Goal: Communication & Community: Connect with others

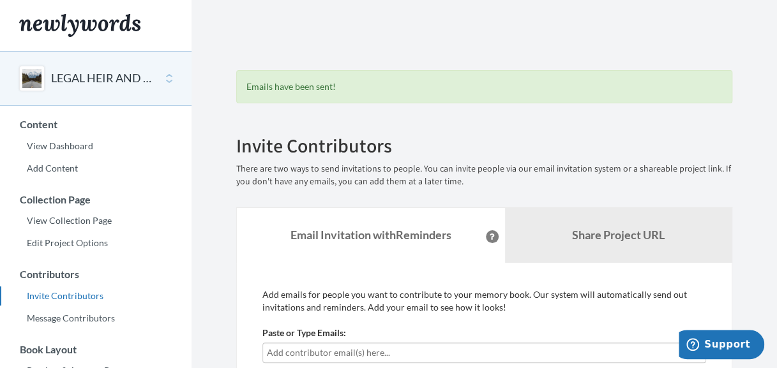
scroll to position [46, 0]
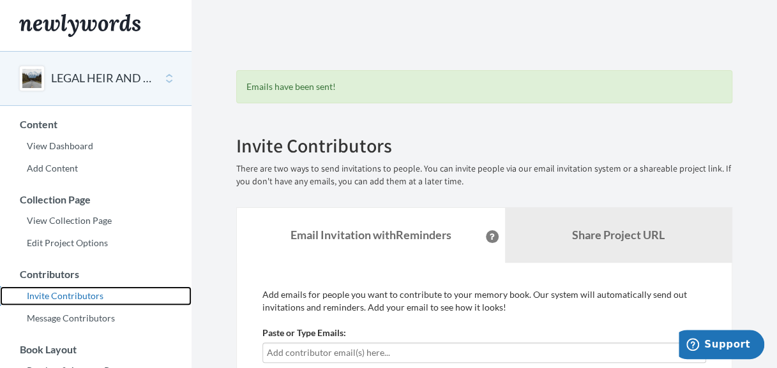
click at [63, 296] on link "Invite Contributors" at bounding box center [96, 296] width 192 height 19
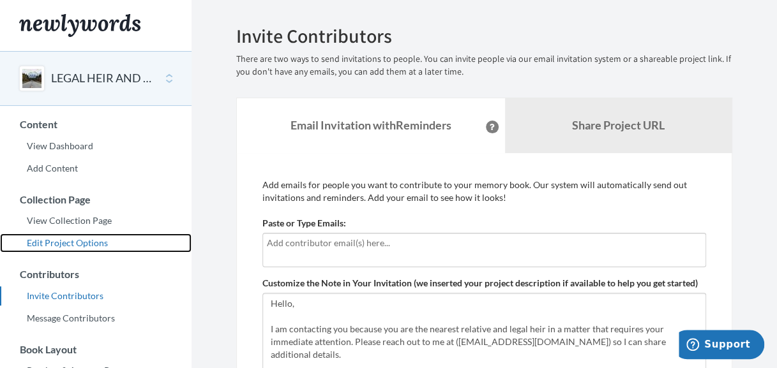
click at [73, 245] on link "Edit Project Options" at bounding box center [96, 243] width 192 height 19
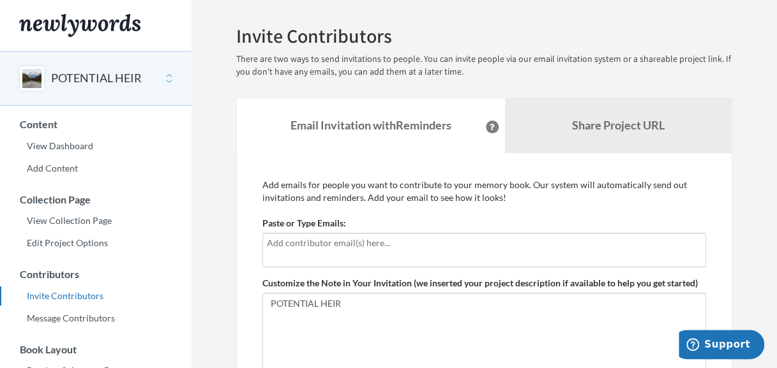
click at [420, 242] on input "text" at bounding box center [484, 243] width 435 height 14
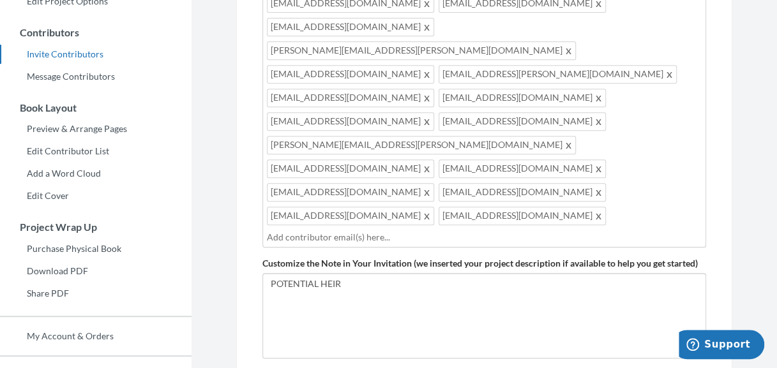
scroll to position [255, 0]
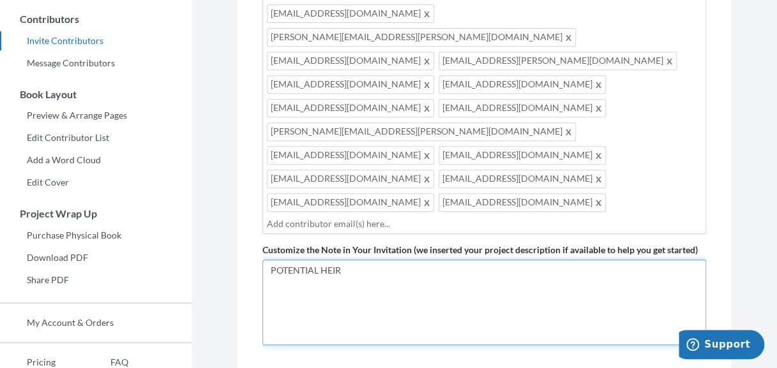
click at [485, 260] on textarea "POTENTIAL HEIR" at bounding box center [484, 303] width 444 height 86
click at [471, 260] on textarea "POTENTIAL HEIR" at bounding box center [484, 303] width 444 height 86
paste textarea "Hello, I am contacting you because you are the nearest relative and legal heir …"
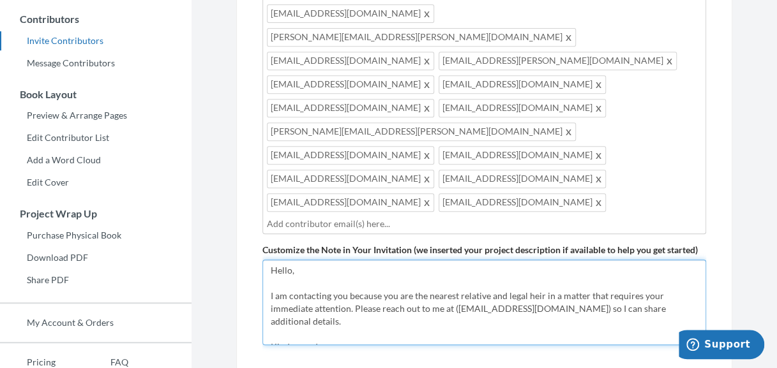
scroll to position [59, 0]
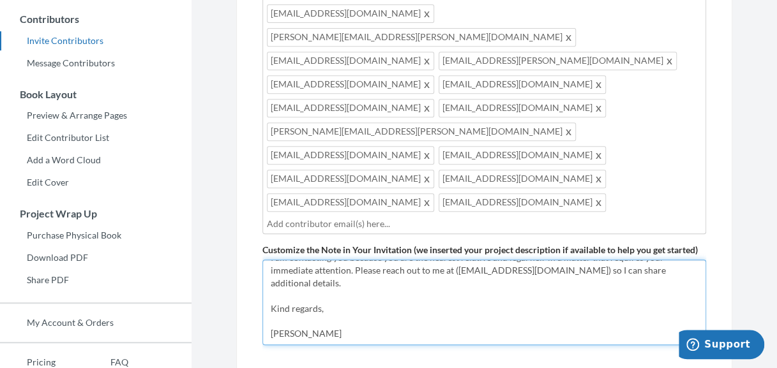
type textarea "Hello, I am contacting you because you are the nearest relative and legal heir …"
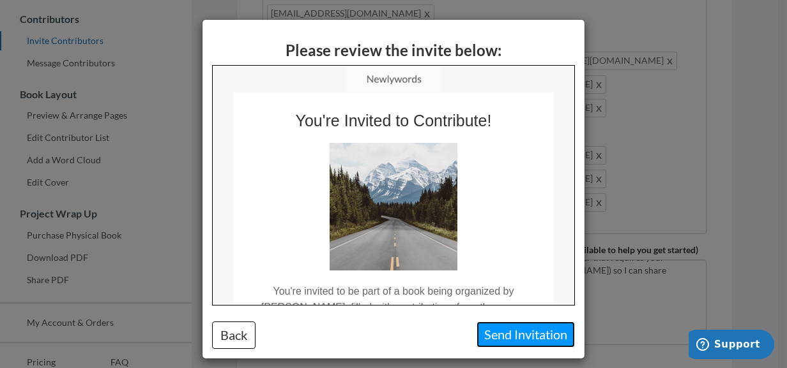
click at [510, 335] on button "Send Invitation" at bounding box center [525, 335] width 98 height 26
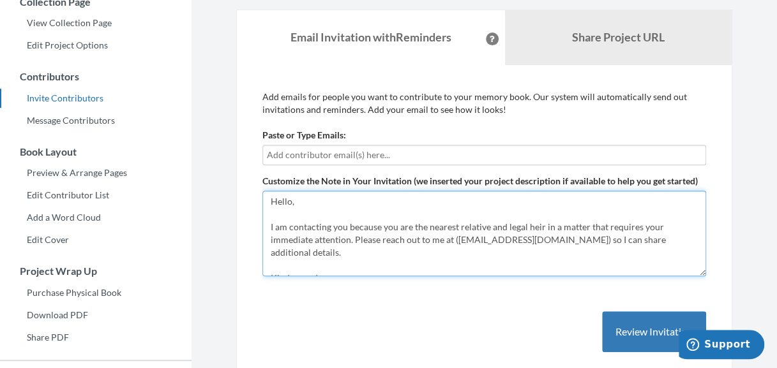
scroll to position [194, 0]
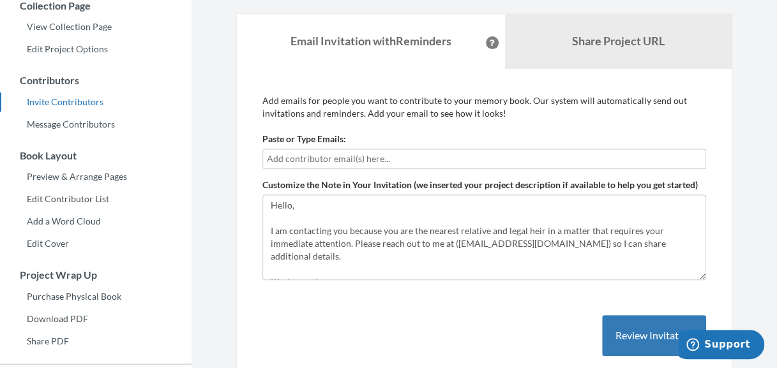
click at [493, 152] on input "text" at bounding box center [484, 159] width 435 height 14
click at [427, 160] on input "text" at bounding box center [484, 159] width 435 height 14
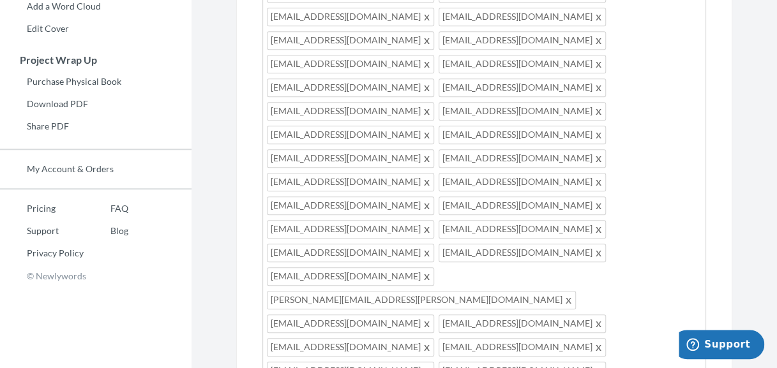
scroll to position [424, 0]
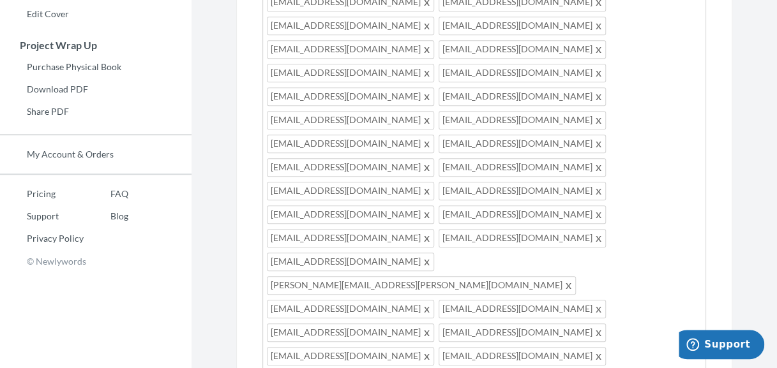
paste input "f"
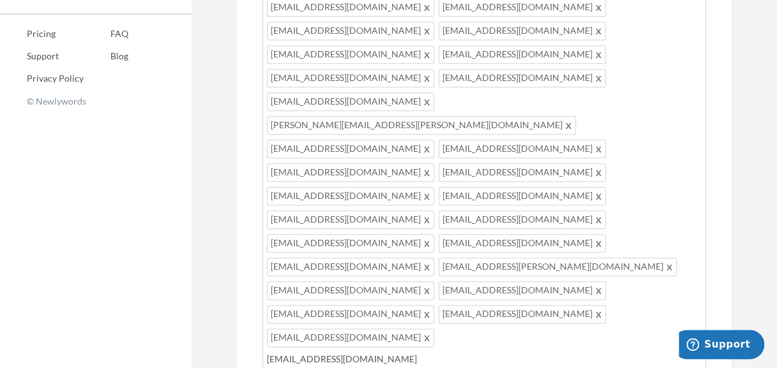
scroll to position [603, 0]
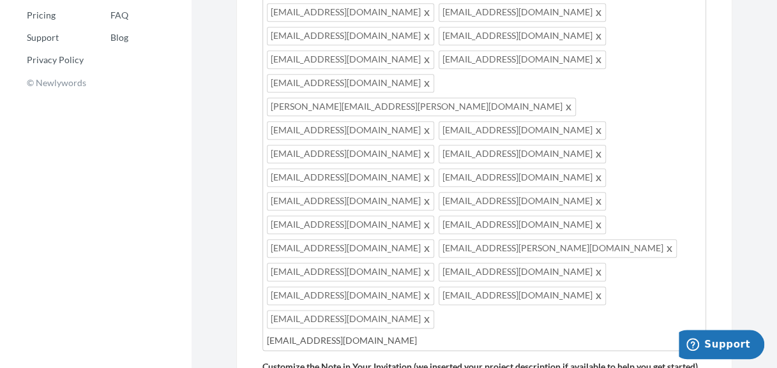
type input "frankalbertwilson077@gmail.com"
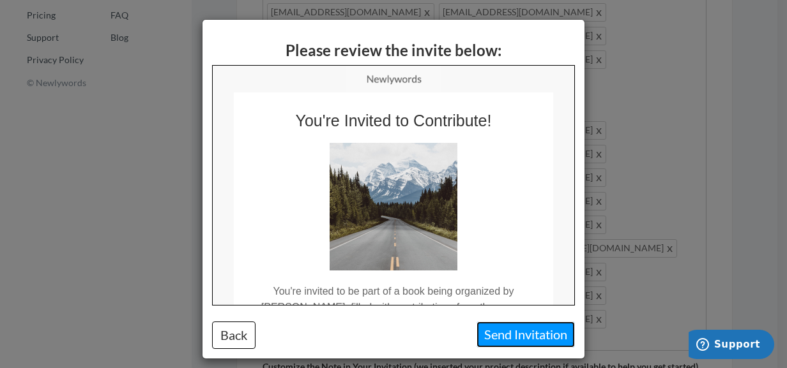
click at [498, 334] on button "Send Invitation" at bounding box center [525, 335] width 98 height 26
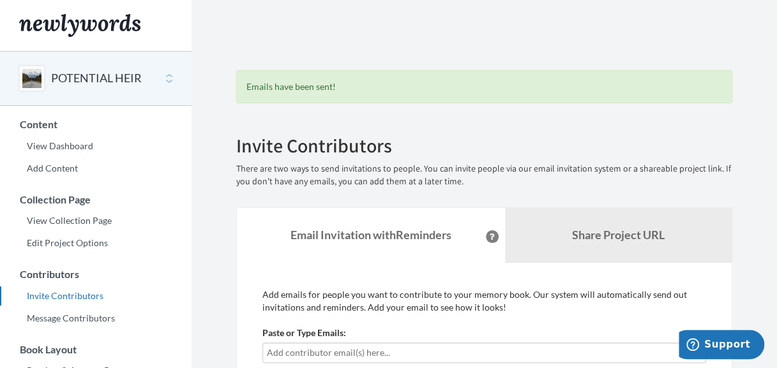
scroll to position [322, 0]
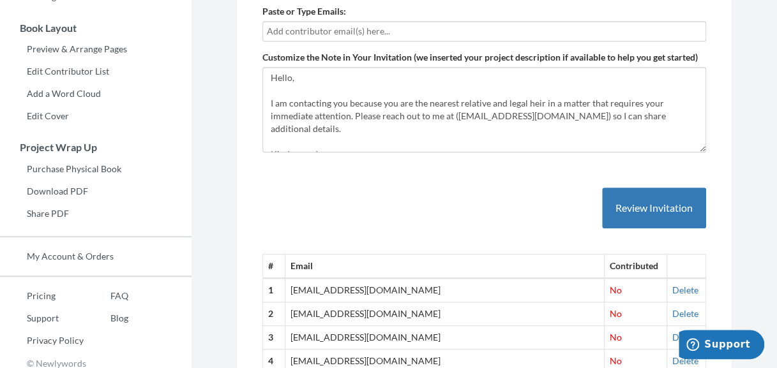
click at [478, 26] on input "text" at bounding box center [484, 31] width 435 height 14
click at [519, 27] on input "text" at bounding box center [484, 31] width 435 height 14
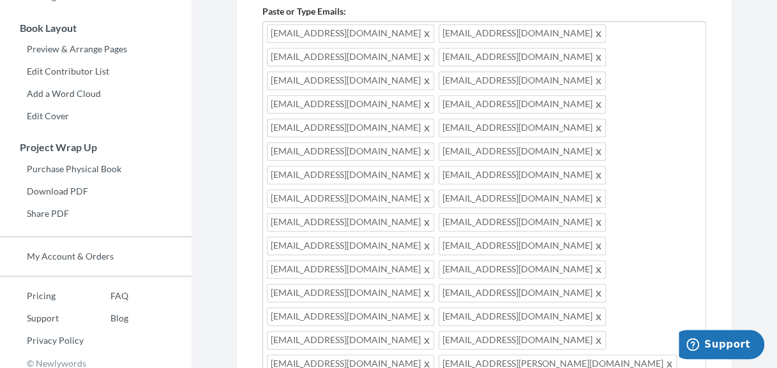
type input "[EMAIL_ADDRESS][DOMAIN_NAME]"
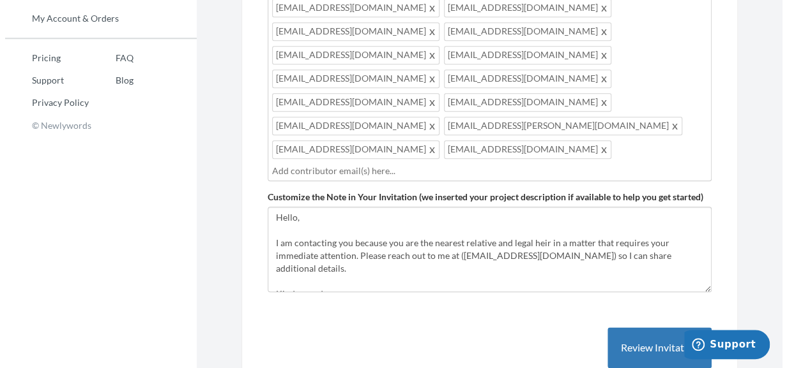
scroll to position [577, 0]
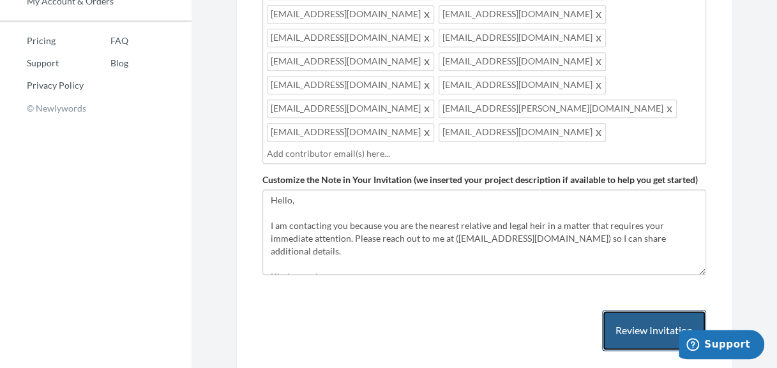
click at [636, 310] on button "Review Invitation" at bounding box center [654, 331] width 104 height 42
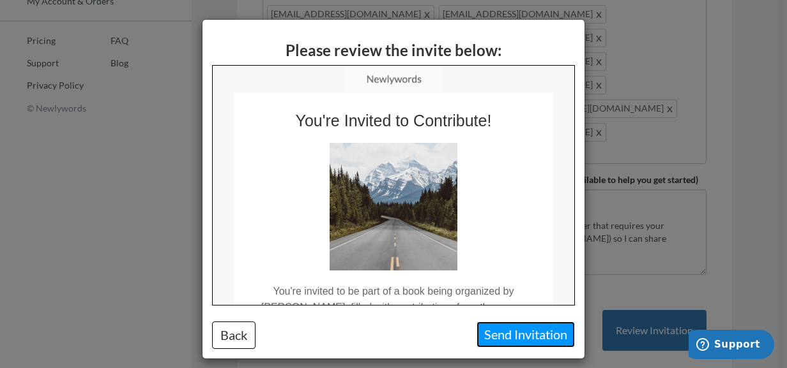
click at [517, 332] on button "Send Invitation" at bounding box center [525, 335] width 98 height 26
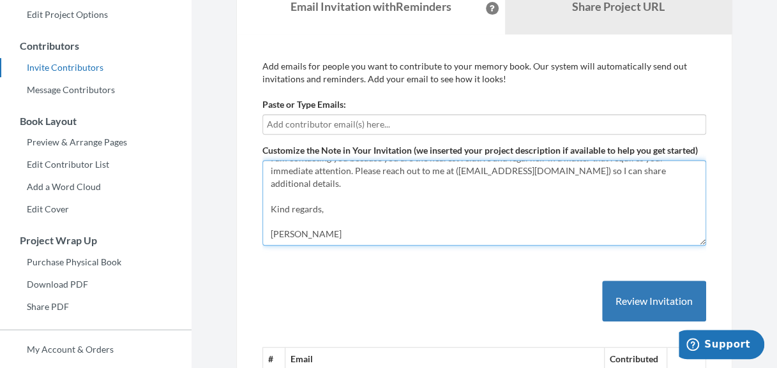
scroll to position [230, 0]
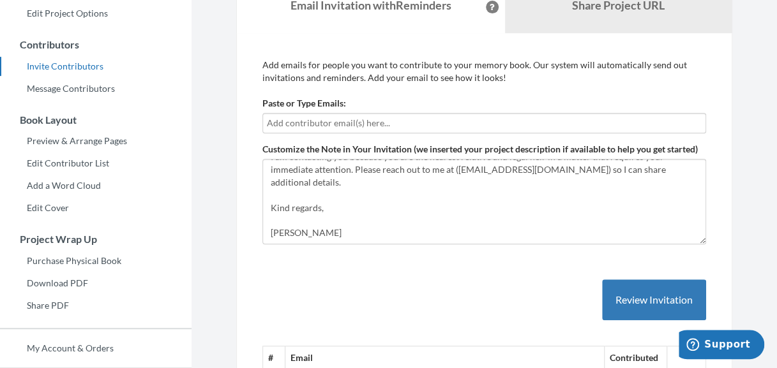
click at [465, 117] on input "text" at bounding box center [484, 123] width 435 height 14
click at [455, 123] on input "text" at bounding box center [484, 123] width 435 height 14
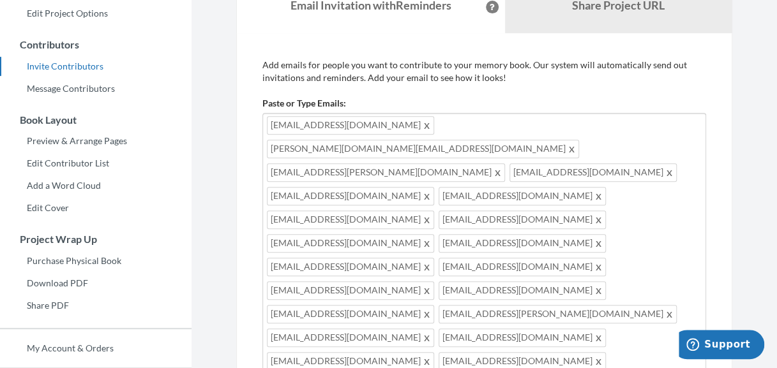
type input "richardwilson0356@gmail.com"
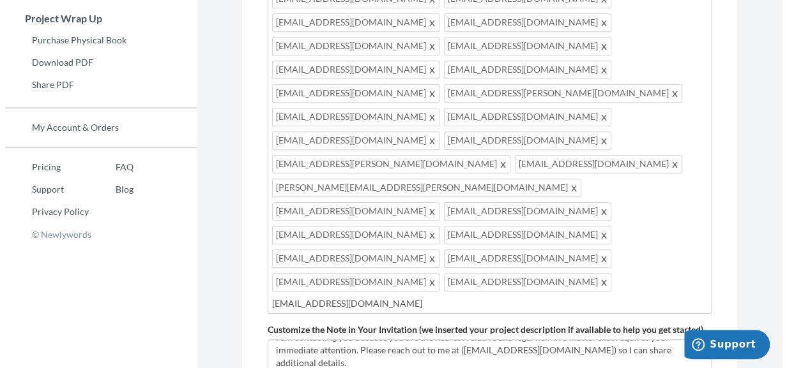
scroll to position [460, 0]
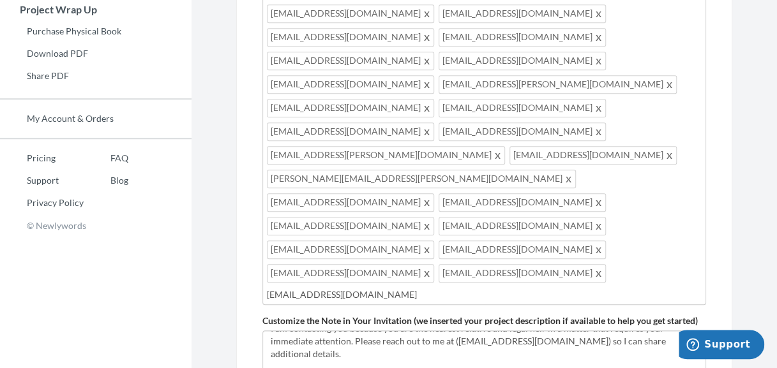
type input "frankalbertwilson07@gmail.com"
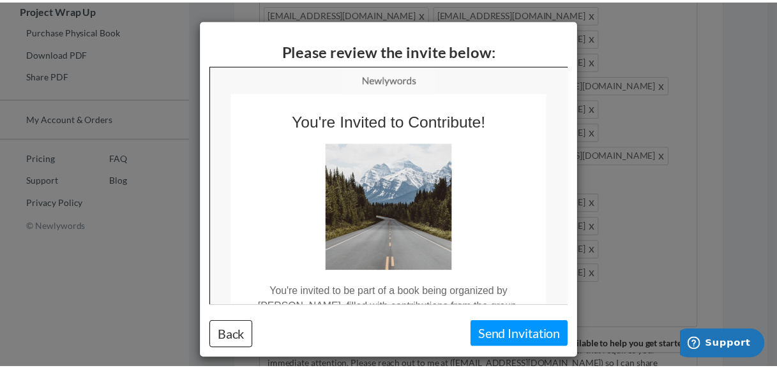
scroll to position [0, 0]
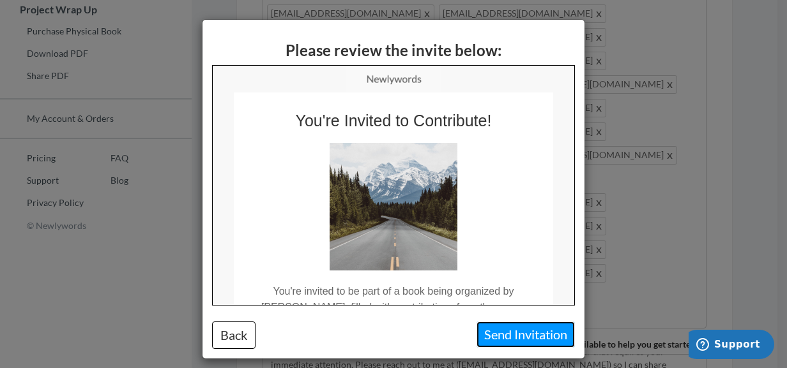
click at [509, 337] on button "Send Invitation" at bounding box center [525, 335] width 98 height 26
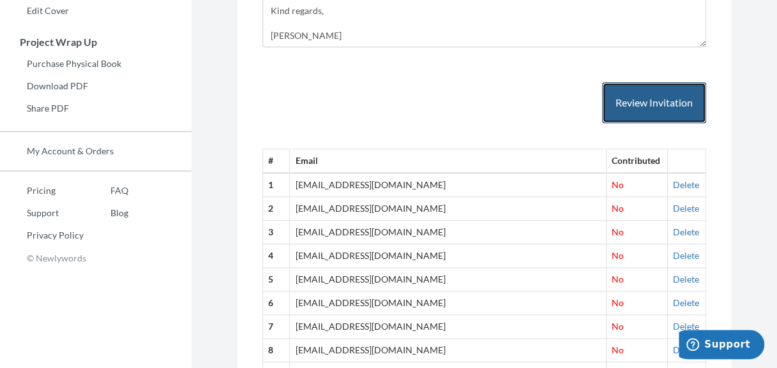
scroll to position [105, 0]
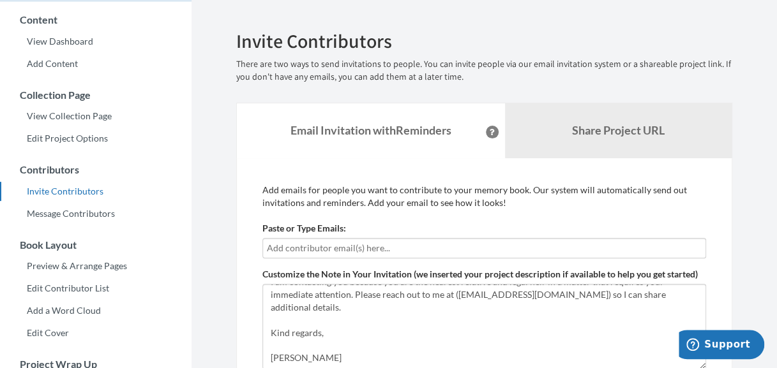
click at [432, 245] on input "text" at bounding box center [484, 248] width 435 height 14
click at [469, 243] on input "text" at bounding box center [484, 248] width 435 height 14
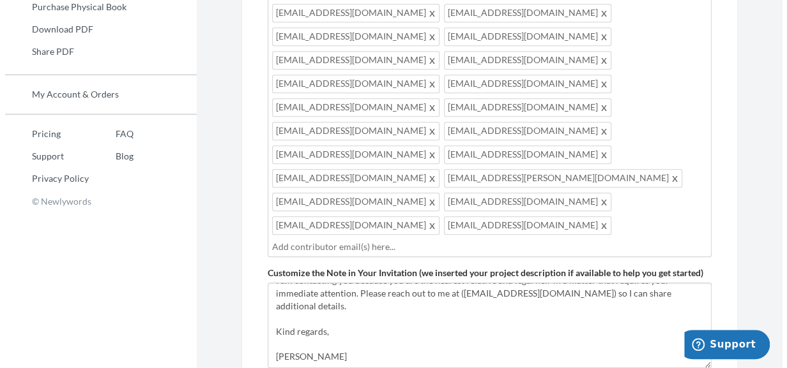
scroll to position [488, 0]
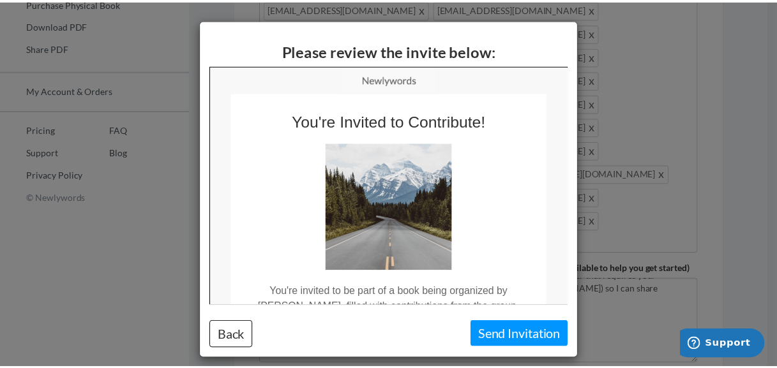
scroll to position [0, 0]
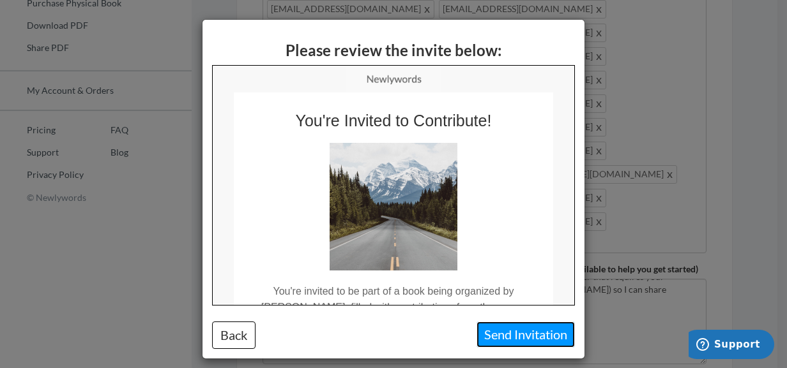
click at [532, 334] on button "Send Invitation" at bounding box center [525, 335] width 98 height 26
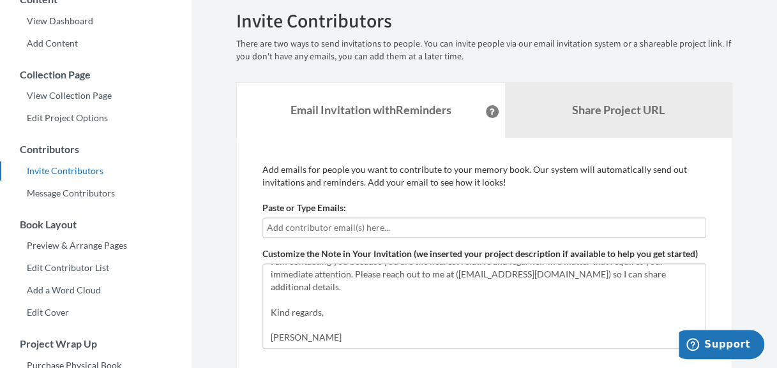
scroll to position [128, 0]
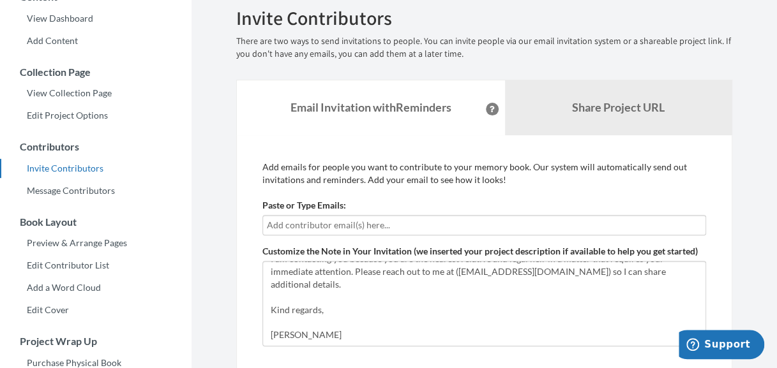
click at [442, 229] on input "text" at bounding box center [484, 225] width 435 height 14
click at [445, 225] on input "text" at bounding box center [484, 225] width 435 height 14
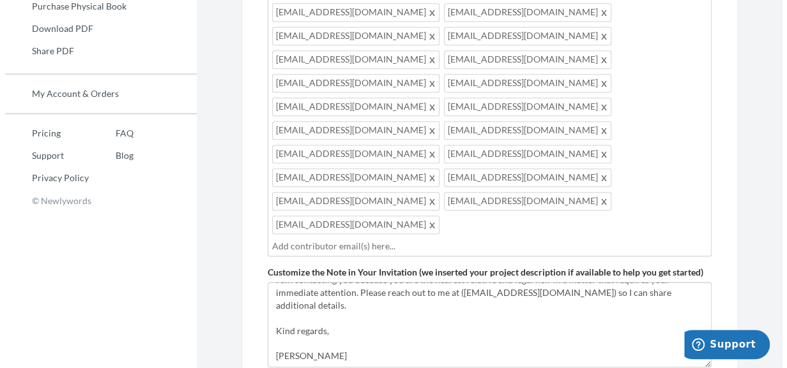
scroll to position [485, 0]
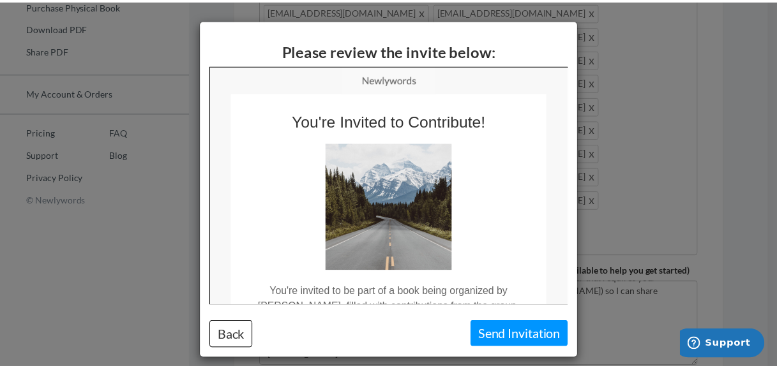
scroll to position [0, 0]
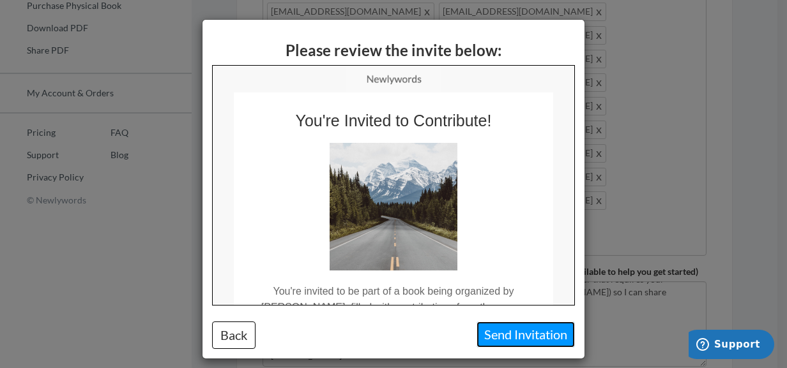
click at [507, 330] on button "Send Invitation" at bounding box center [525, 335] width 98 height 26
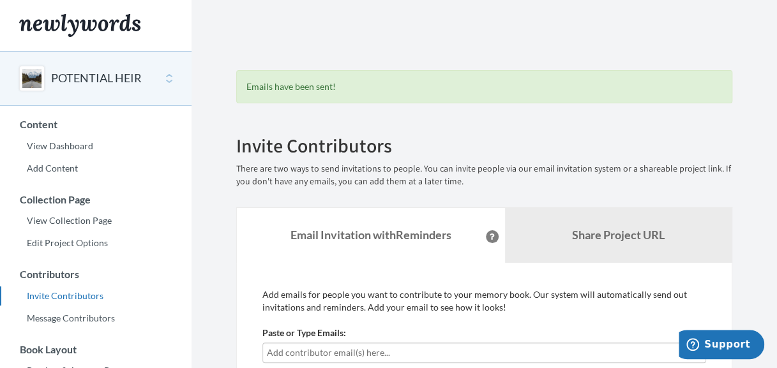
click at [319, 85] on div "Emails have been sent!" at bounding box center [484, 86] width 496 height 33
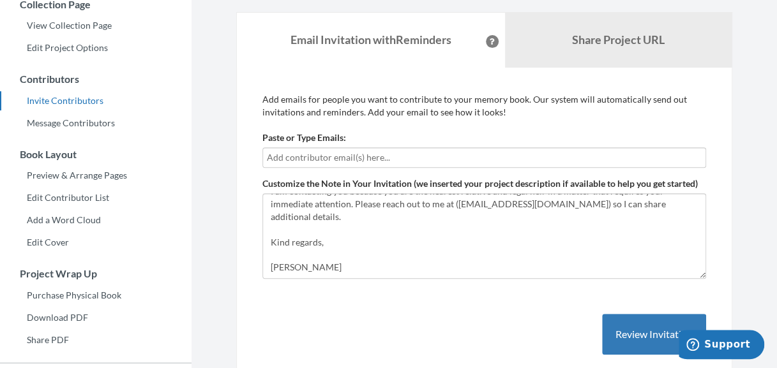
scroll to position [195, 0]
click at [420, 154] on input "text" at bounding box center [484, 158] width 435 height 14
click at [489, 151] on input "text" at bounding box center [484, 158] width 435 height 14
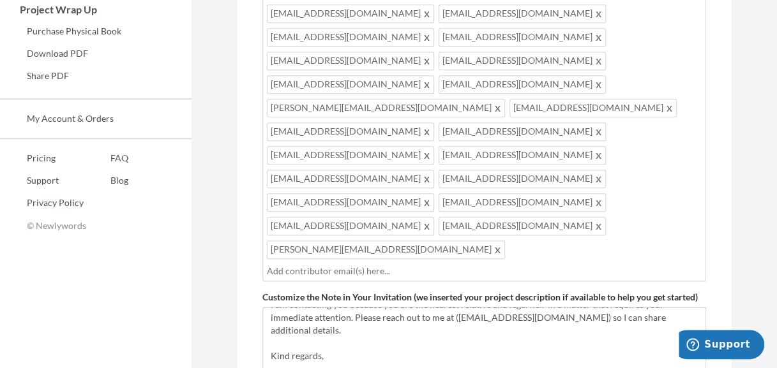
scroll to position [476, 0]
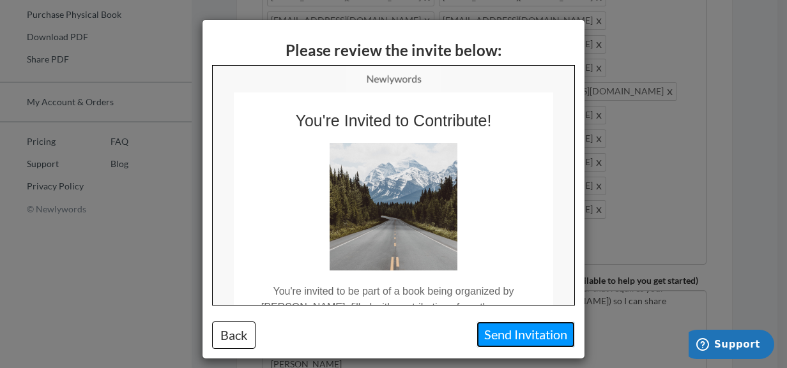
click at [524, 329] on button "Send Invitation" at bounding box center [525, 335] width 98 height 26
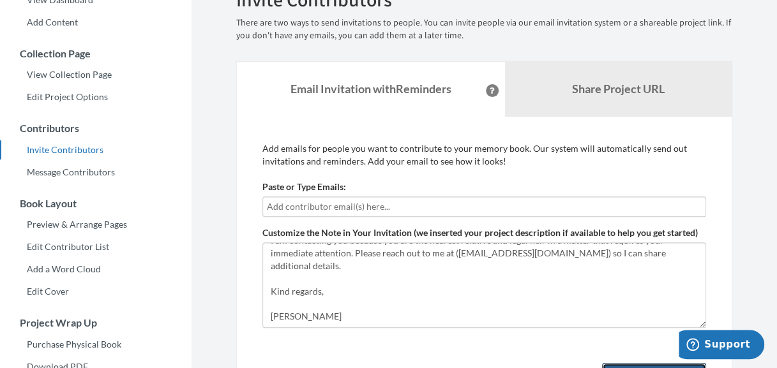
scroll to position [153, 0]
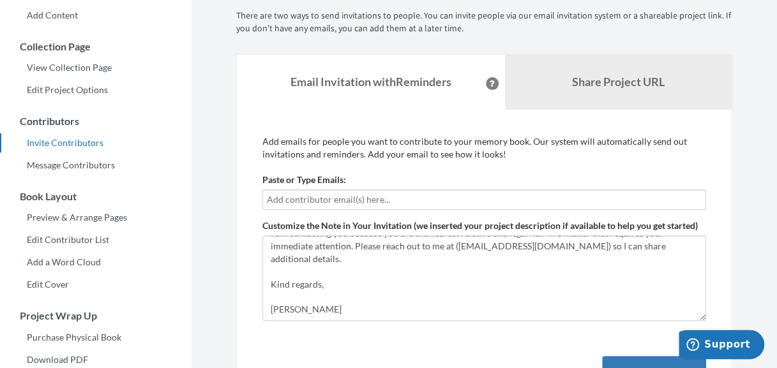
click at [519, 201] on input "text" at bounding box center [484, 200] width 435 height 14
click at [432, 193] on input "text" at bounding box center [484, 200] width 435 height 14
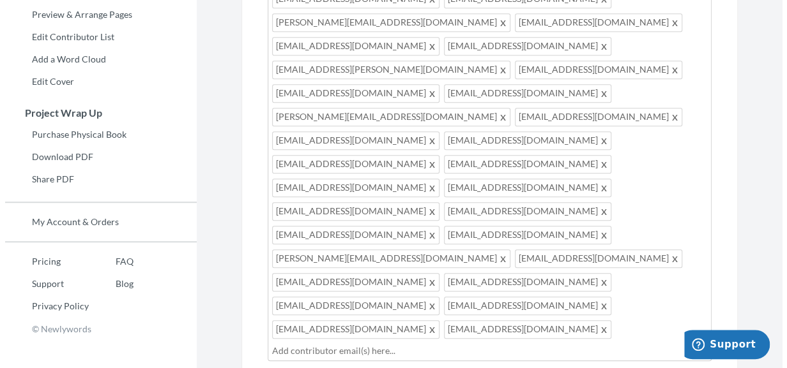
scroll to position [383, 0]
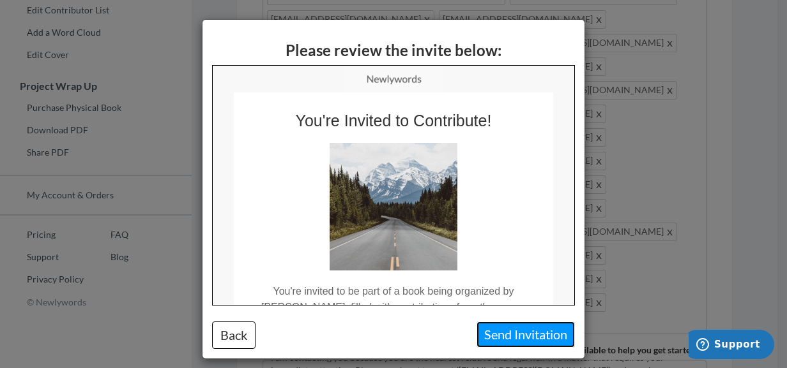
click at [495, 328] on button "Send Invitation" at bounding box center [525, 335] width 98 height 26
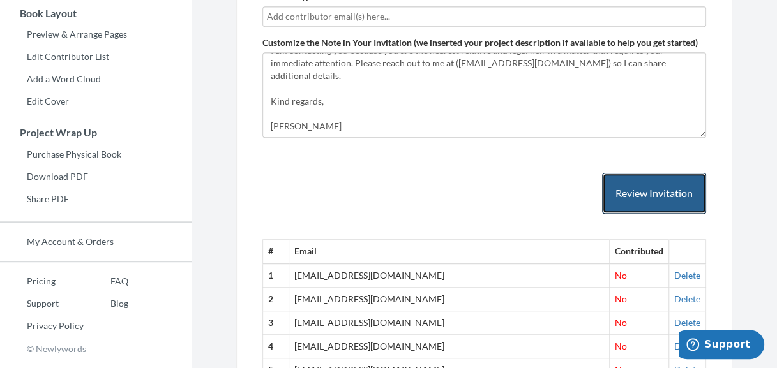
scroll to position [14, 0]
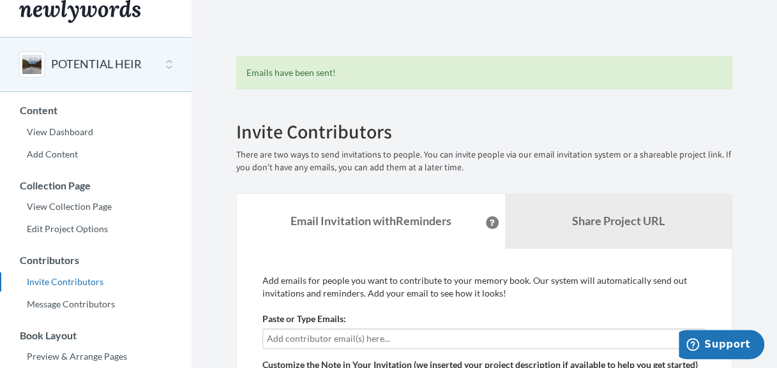
click at [391, 341] on input "text" at bounding box center [484, 339] width 435 height 14
click at [469, 337] on input "text" at bounding box center [484, 339] width 435 height 14
click at [407, 338] on input "text" at bounding box center [484, 339] width 435 height 14
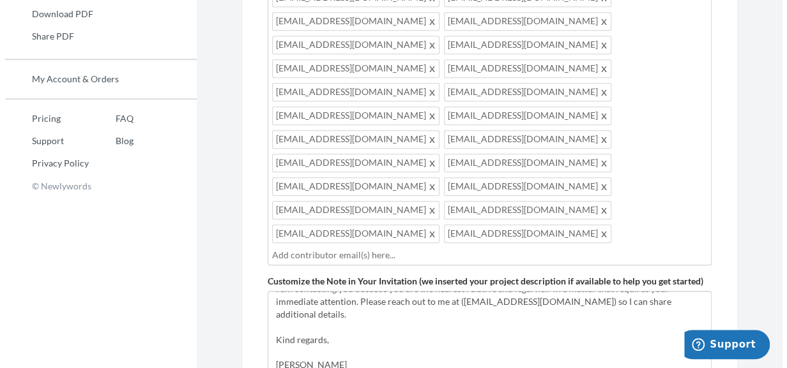
scroll to position [499, 0]
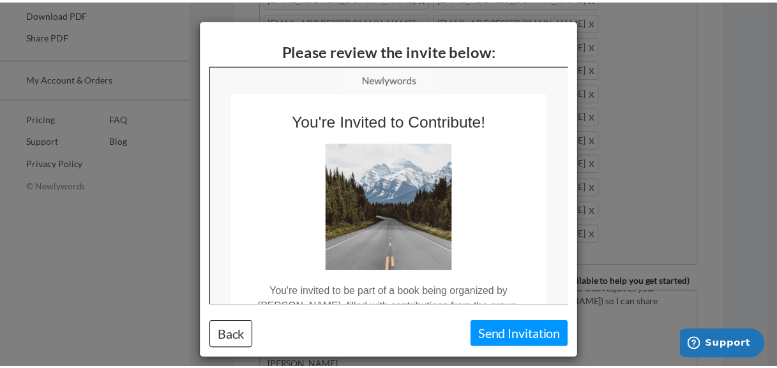
scroll to position [0, 0]
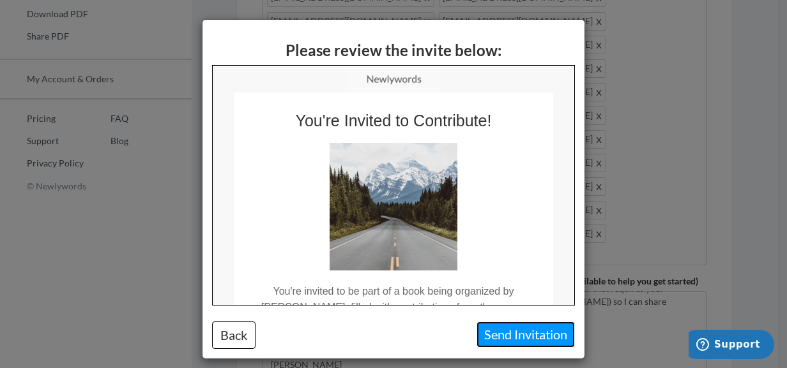
click at [499, 331] on button "Send Invitation" at bounding box center [525, 335] width 98 height 26
